Goal: Complete application form: Complete application form

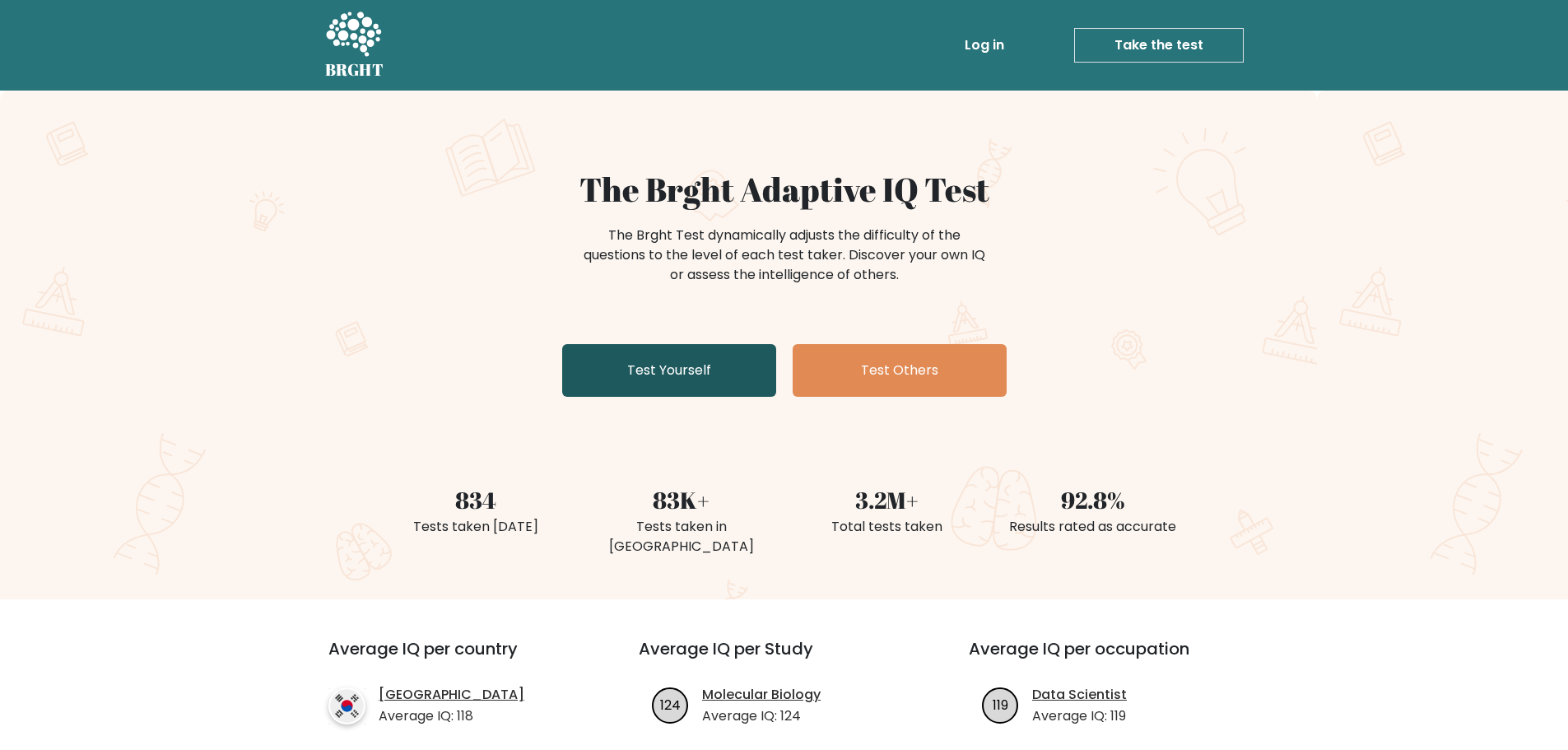
click at [669, 372] on link "Test Yourself" at bounding box center [669, 370] width 214 height 53
click at [231, 286] on div "The Brght Adaptive IQ Test The Brght Test dynamically adjusts the difficulty of…" at bounding box center [784, 345] width 1568 height 509
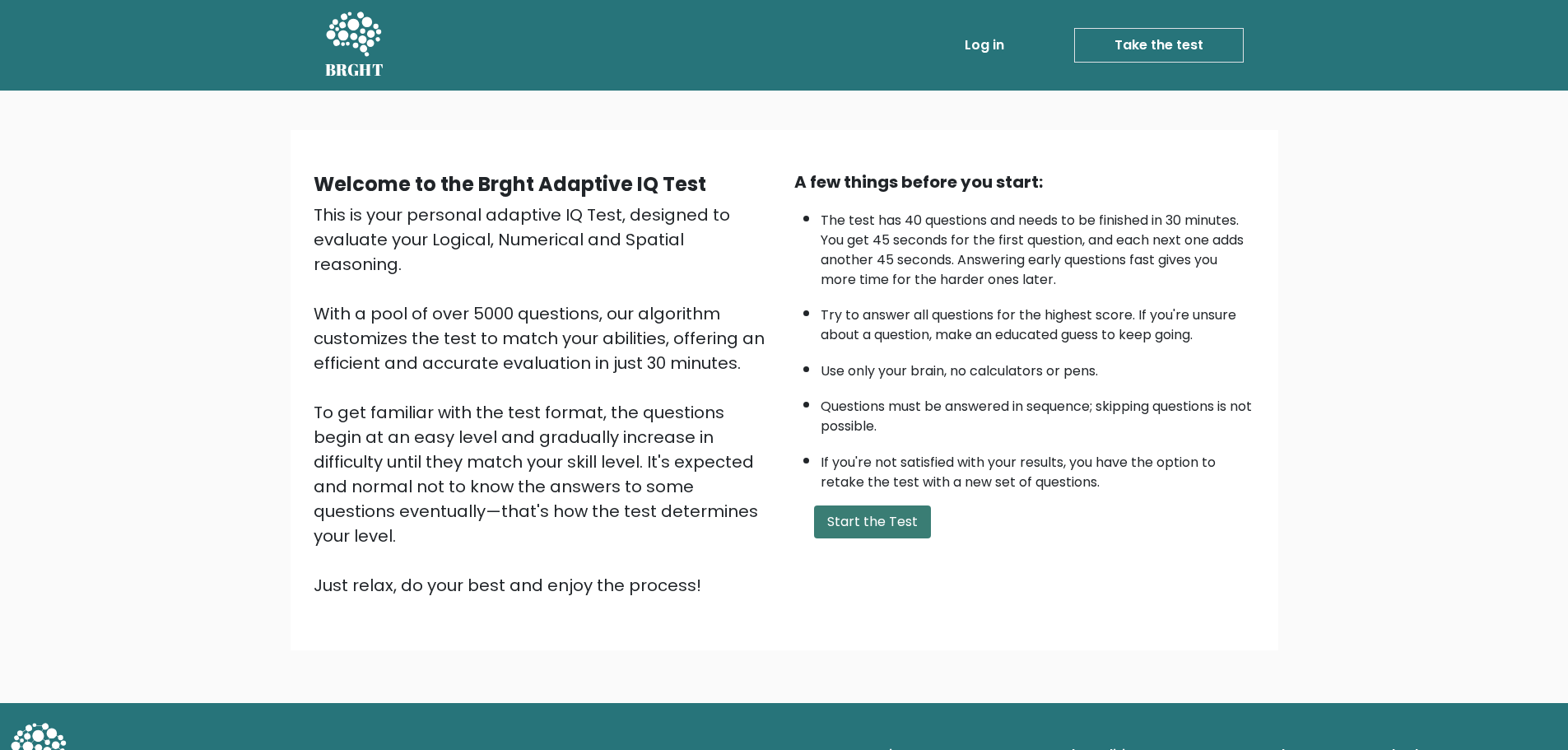
click at [864, 525] on button "Start the Test" at bounding box center [873, 522] width 117 height 33
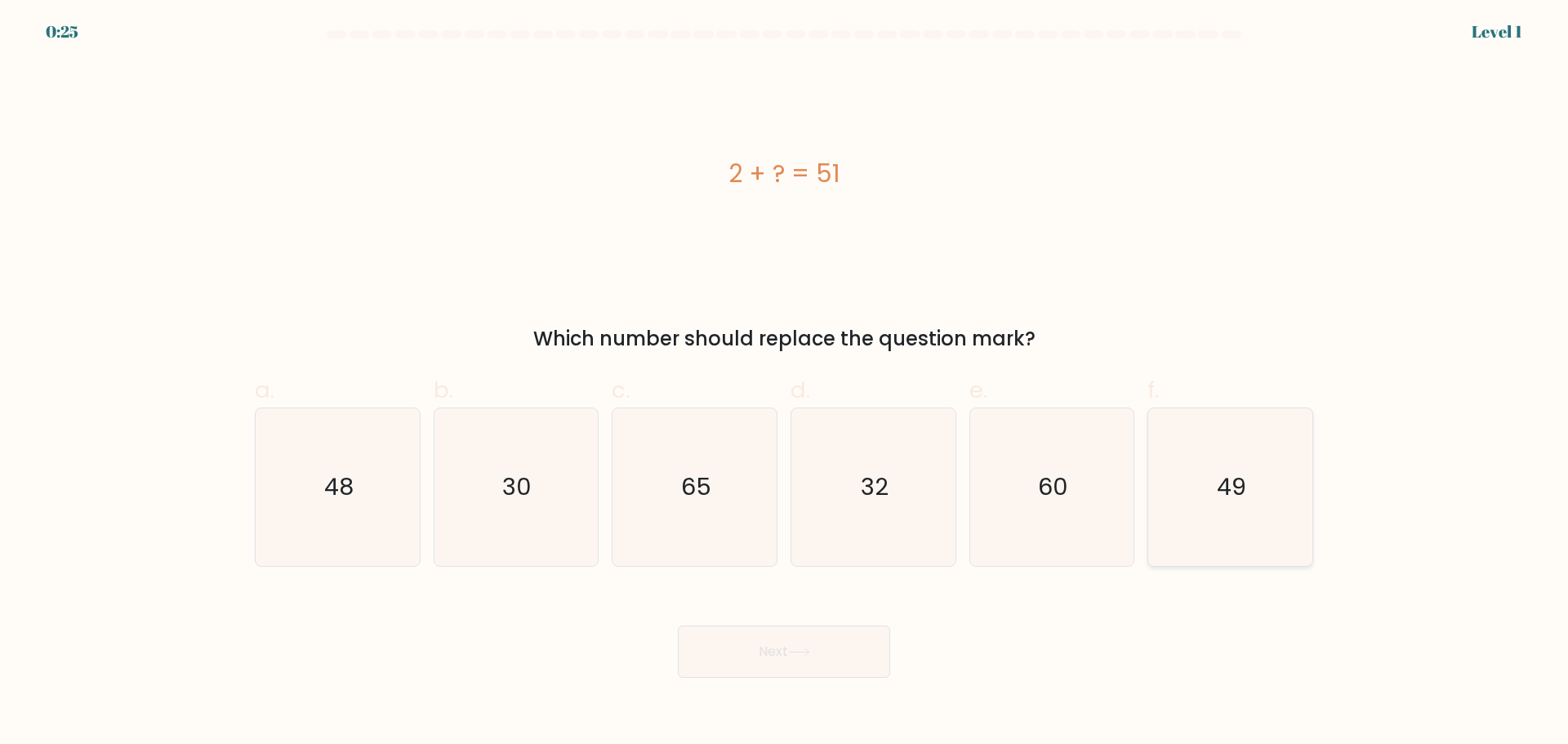
click at [1261, 482] on icon "49" at bounding box center [1230, 486] width 157 height 157
click at [785, 383] on input "f. 49" at bounding box center [784, 378] width 1 height 11
radio input "true"
click at [774, 666] on button "Next" at bounding box center [784, 651] width 213 height 52
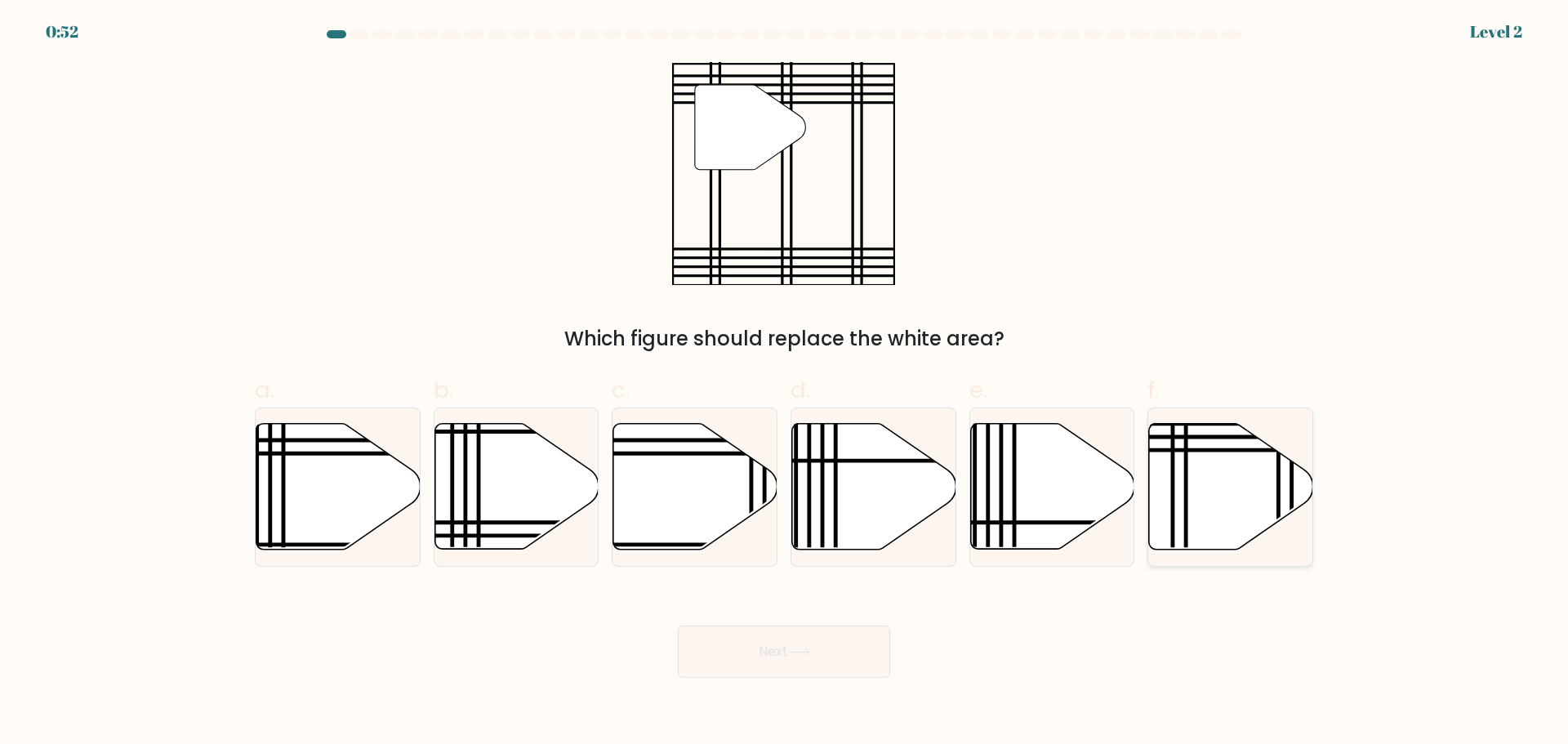
click at [1211, 484] on icon at bounding box center [1231, 486] width 164 height 126
click at [785, 383] on input "f." at bounding box center [784, 378] width 1 height 11
radio input "true"
click at [752, 653] on button "Next" at bounding box center [784, 651] width 213 height 52
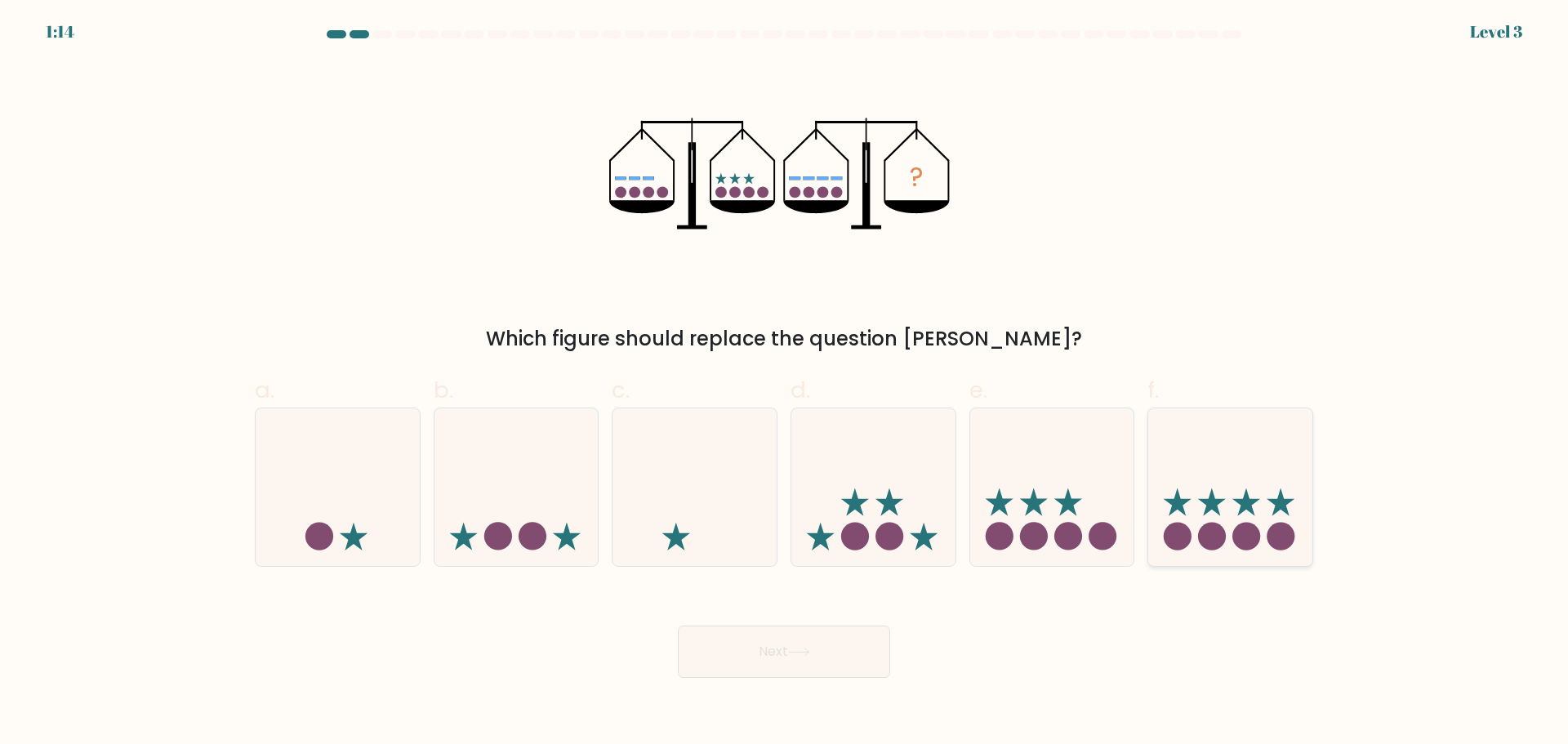
click at [1253, 505] on icon at bounding box center [1246, 502] width 28 height 28
click at [785, 383] on input "f." at bounding box center [784, 378] width 1 height 11
radio input "true"
click at [772, 658] on button "Next" at bounding box center [784, 651] width 213 height 52
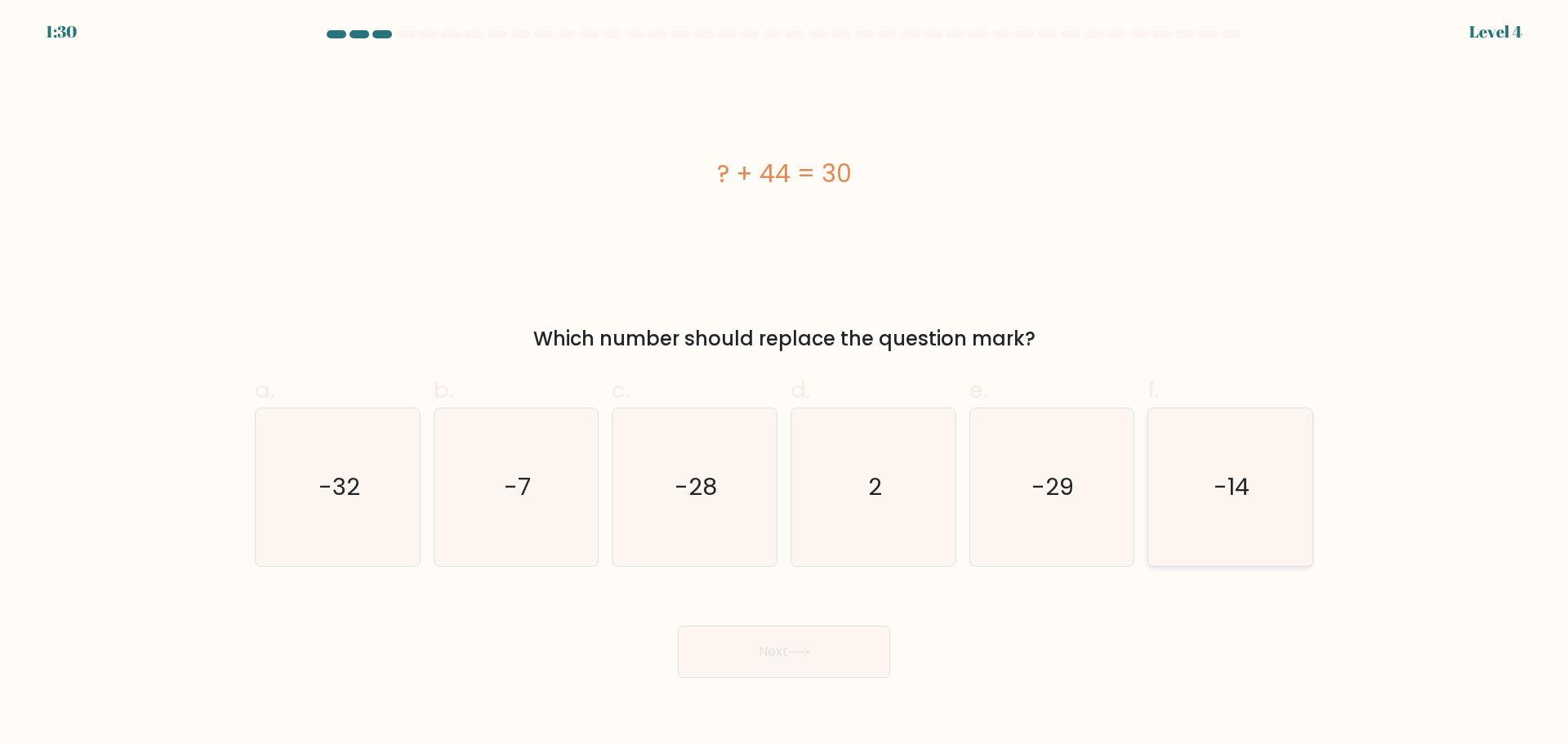
click at [1246, 485] on text "-14" at bounding box center [1232, 486] width 36 height 33
click at [785, 383] on input "f. -14" at bounding box center [784, 378] width 1 height 11
radio input "true"
click at [781, 658] on button "Next" at bounding box center [784, 651] width 213 height 52
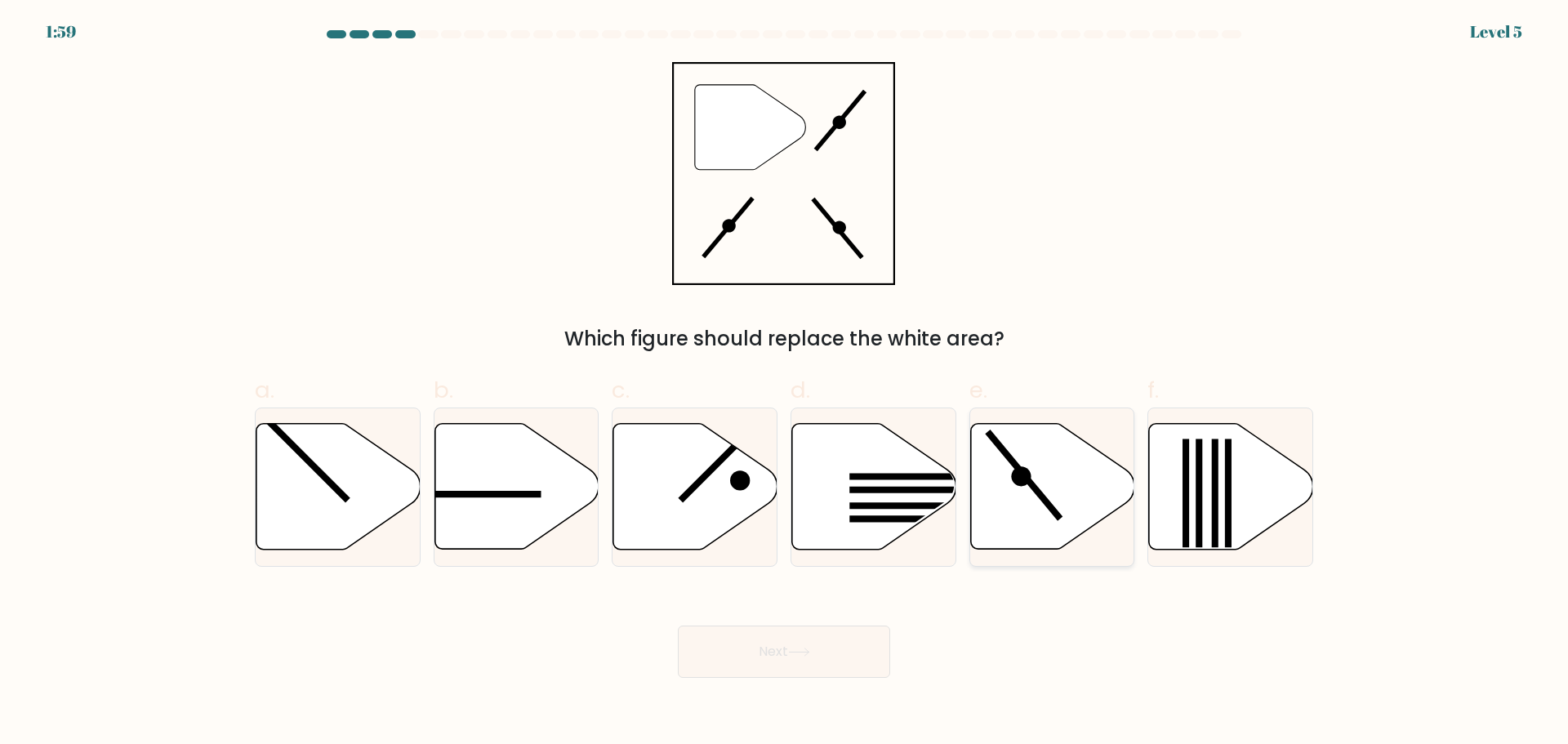
click at [1043, 502] on icon at bounding box center [1053, 486] width 164 height 128
click at [785, 383] on input "e." at bounding box center [784, 378] width 1 height 11
radio input "true"
click at [802, 646] on button "Next" at bounding box center [784, 651] width 213 height 52
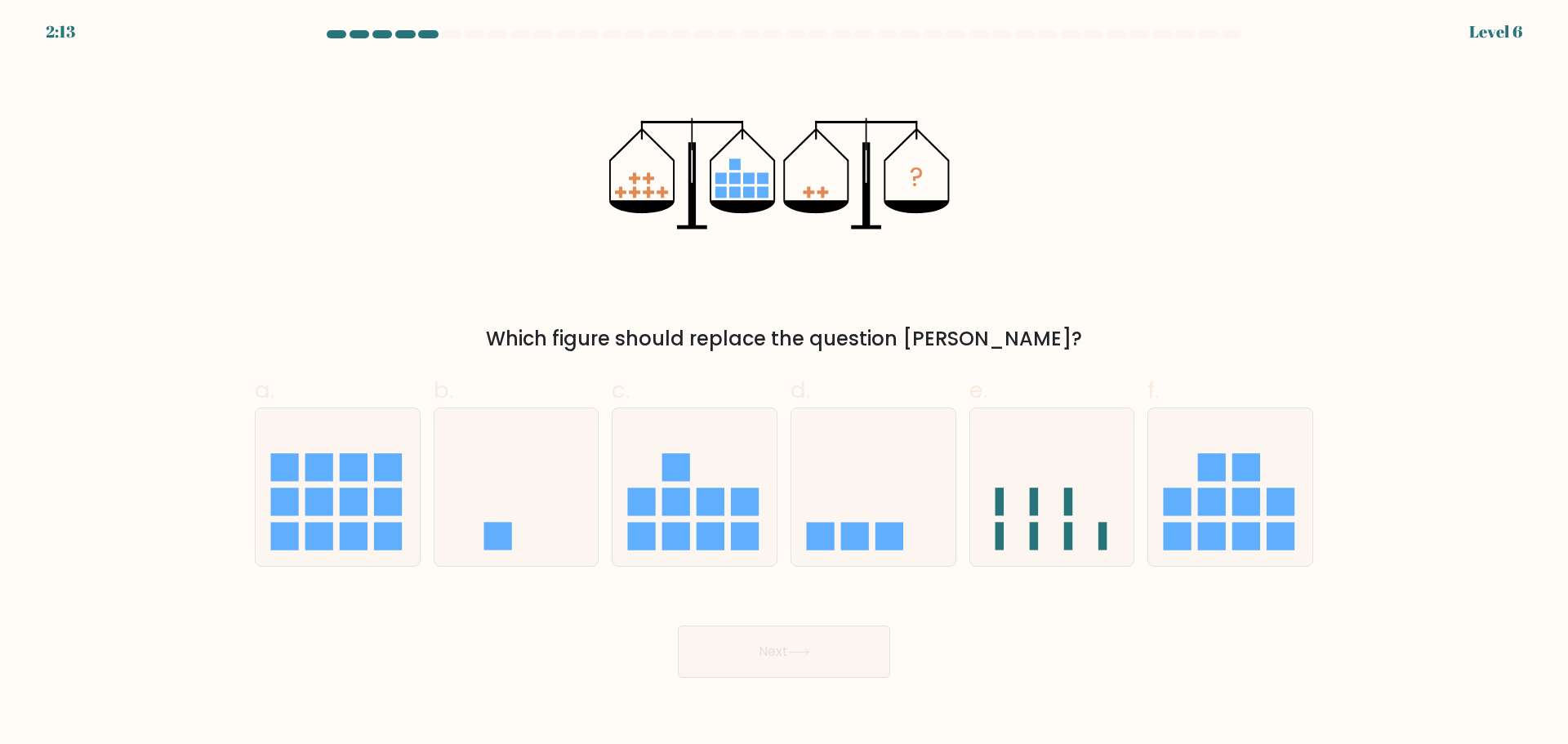
click at [109, 218] on form at bounding box center [784, 354] width 1568 height 647
click at [112, 219] on form at bounding box center [784, 354] width 1568 height 647
click at [110, 219] on form at bounding box center [784, 354] width 1568 height 647
drag, startPoint x: 109, startPoint y: 220, endPoint x: 86, endPoint y: 217, distance: 23.2
click at [87, 217] on form at bounding box center [784, 354] width 1568 height 647
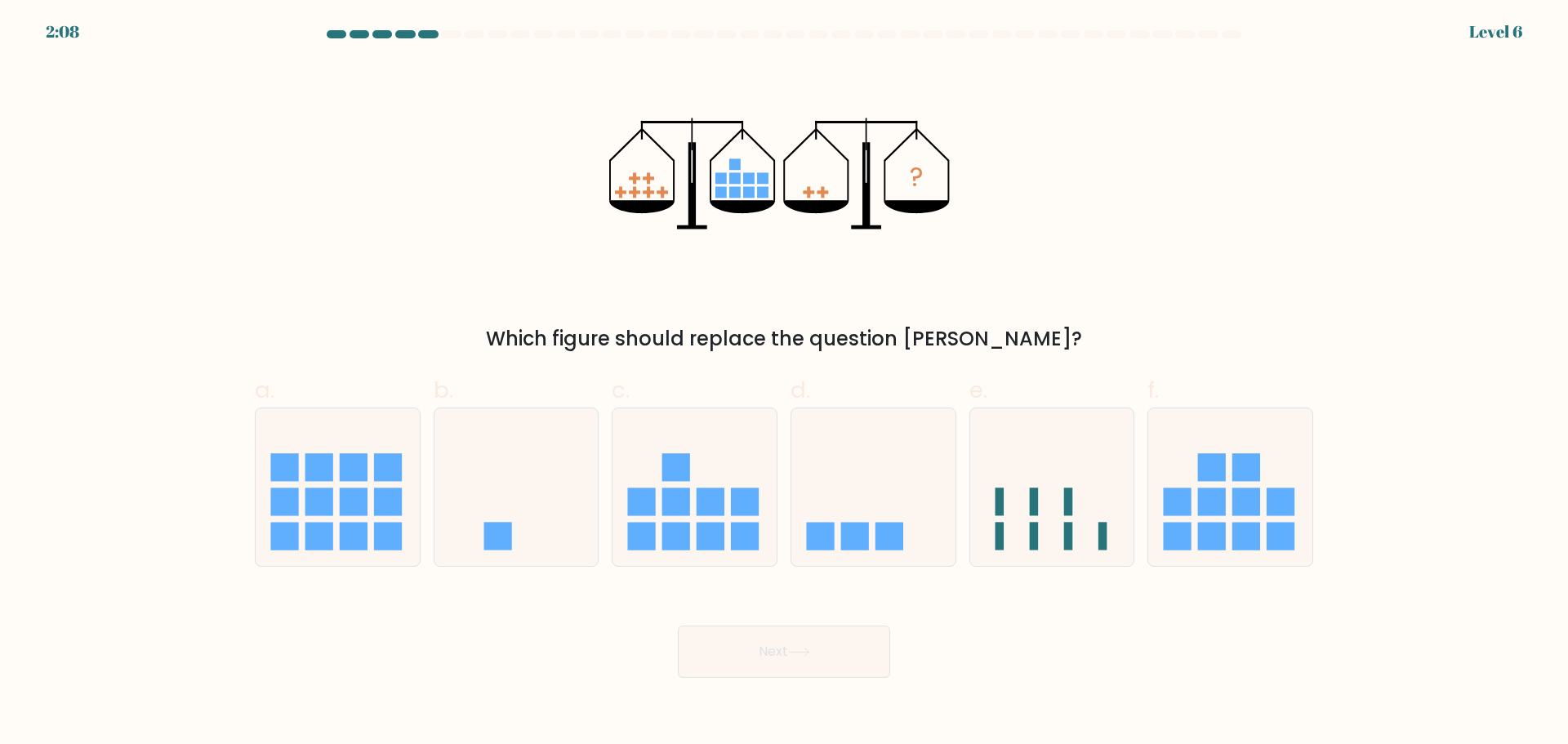
drag, startPoint x: 86, startPoint y: 217, endPoint x: 72, endPoint y: 214, distance: 14.3
click at [84, 216] on form at bounding box center [784, 354] width 1568 height 647
drag, startPoint x: 72, startPoint y: 214, endPoint x: 64, endPoint y: 175, distance: 39.8
click at [64, 175] on form at bounding box center [784, 354] width 1568 height 647
click at [133, 316] on form at bounding box center [784, 354] width 1568 height 647
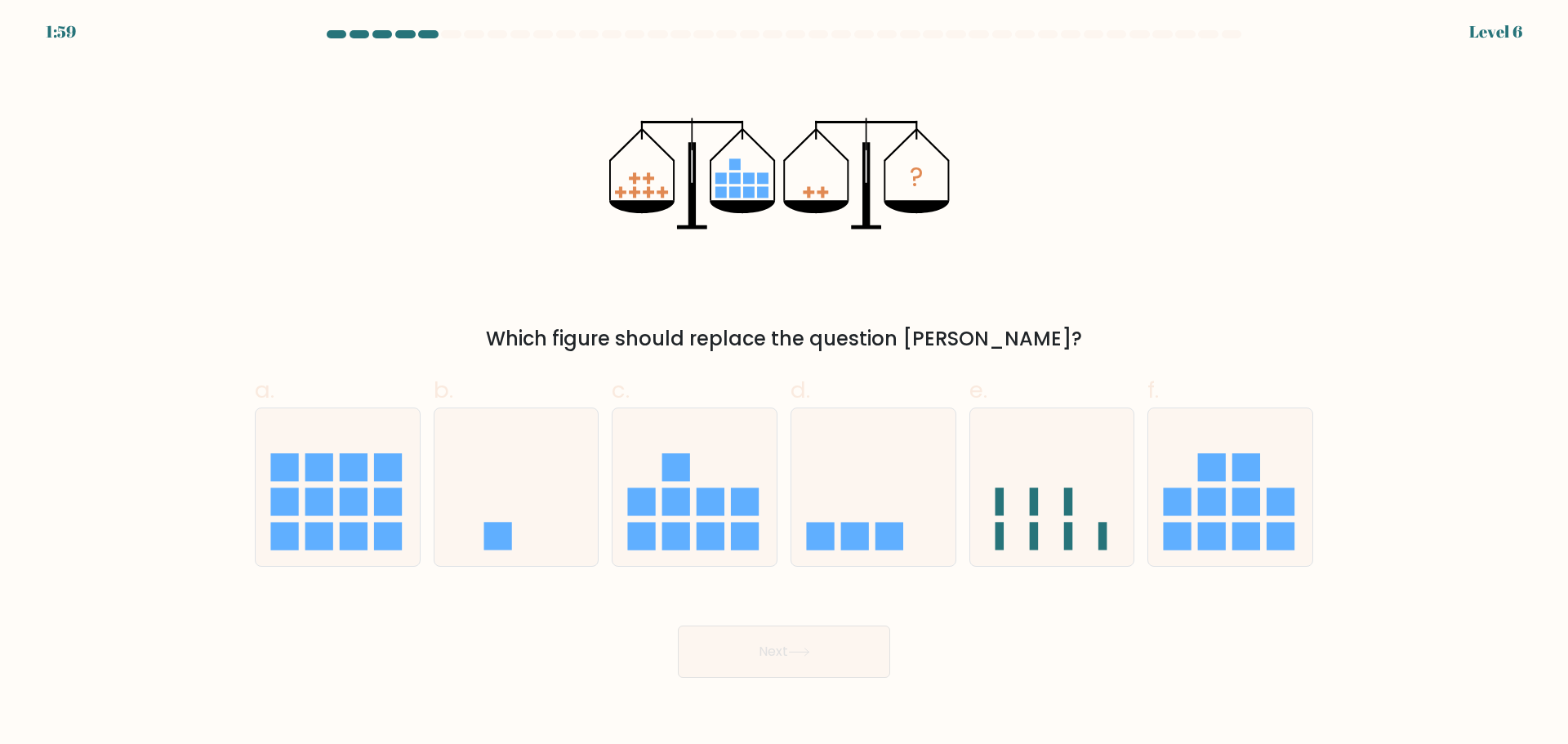
drag, startPoint x: 197, startPoint y: 280, endPoint x: 210, endPoint y: 272, distance: 15.3
